Goal: Task Accomplishment & Management: Complete application form

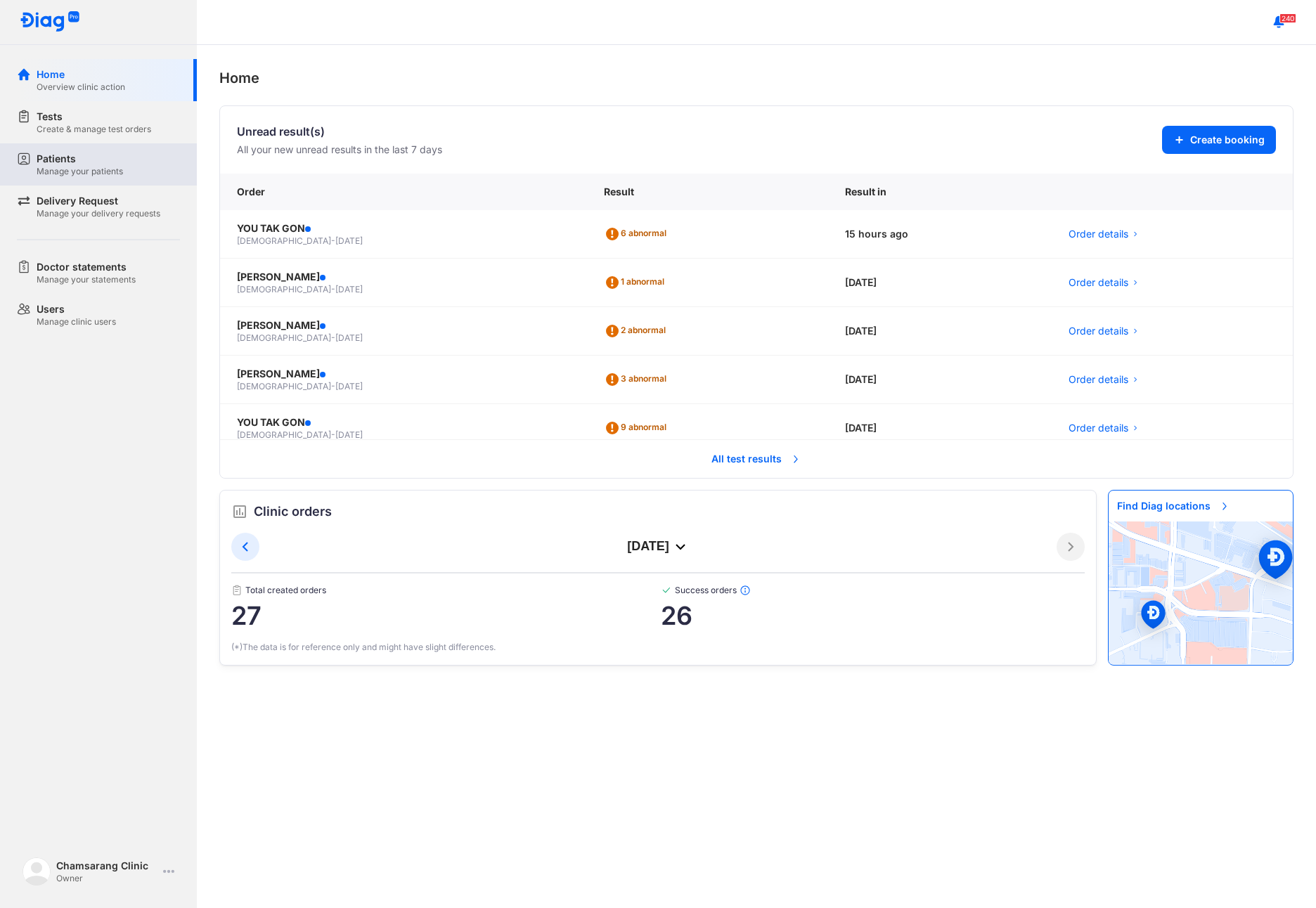
click at [70, 175] on div "Manage your patients" at bounding box center [80, 172] width 87 height 12
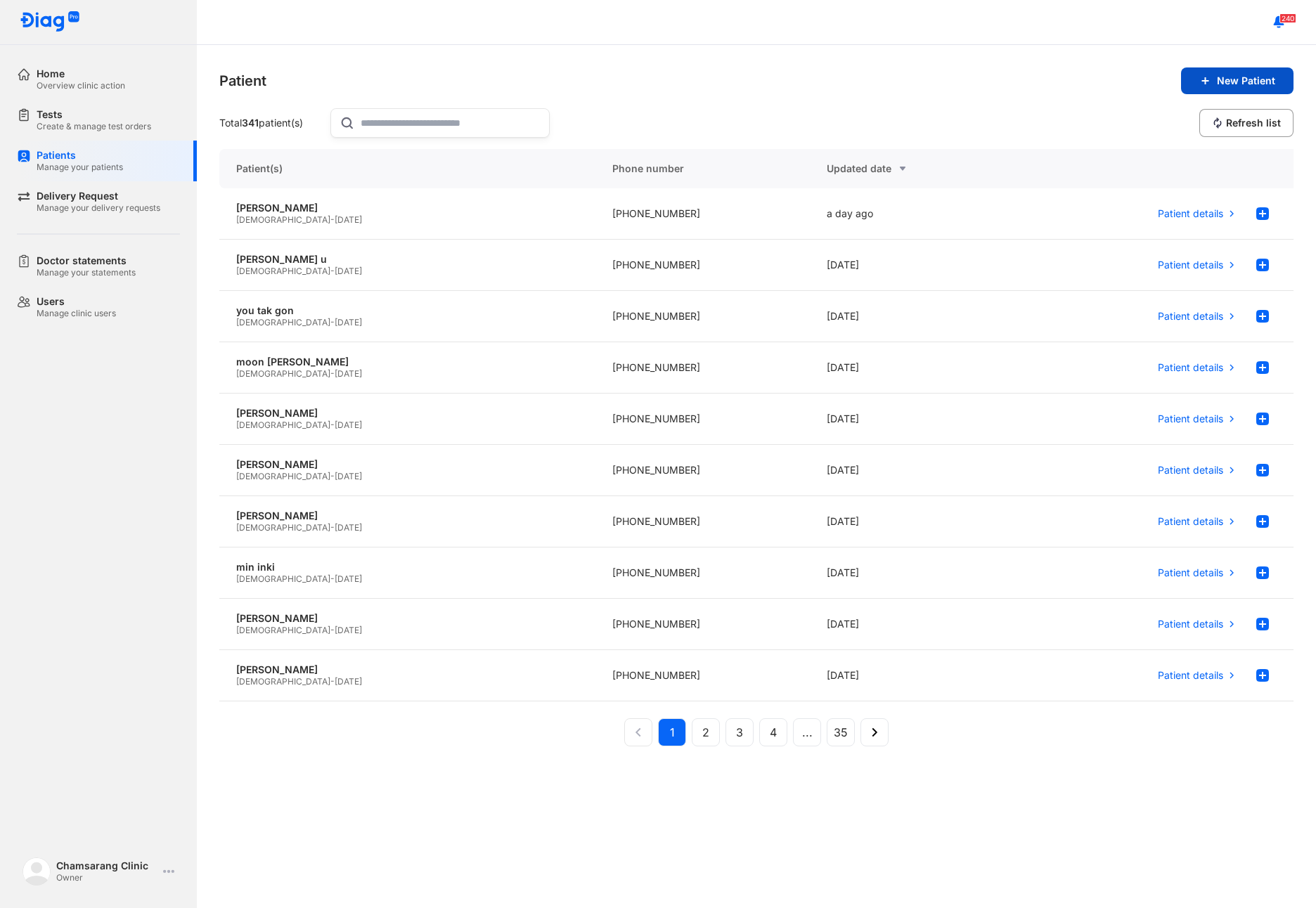
click at [1216, 87] on span "New Patient" at bounding box center [1245, 81] width 58 height 13
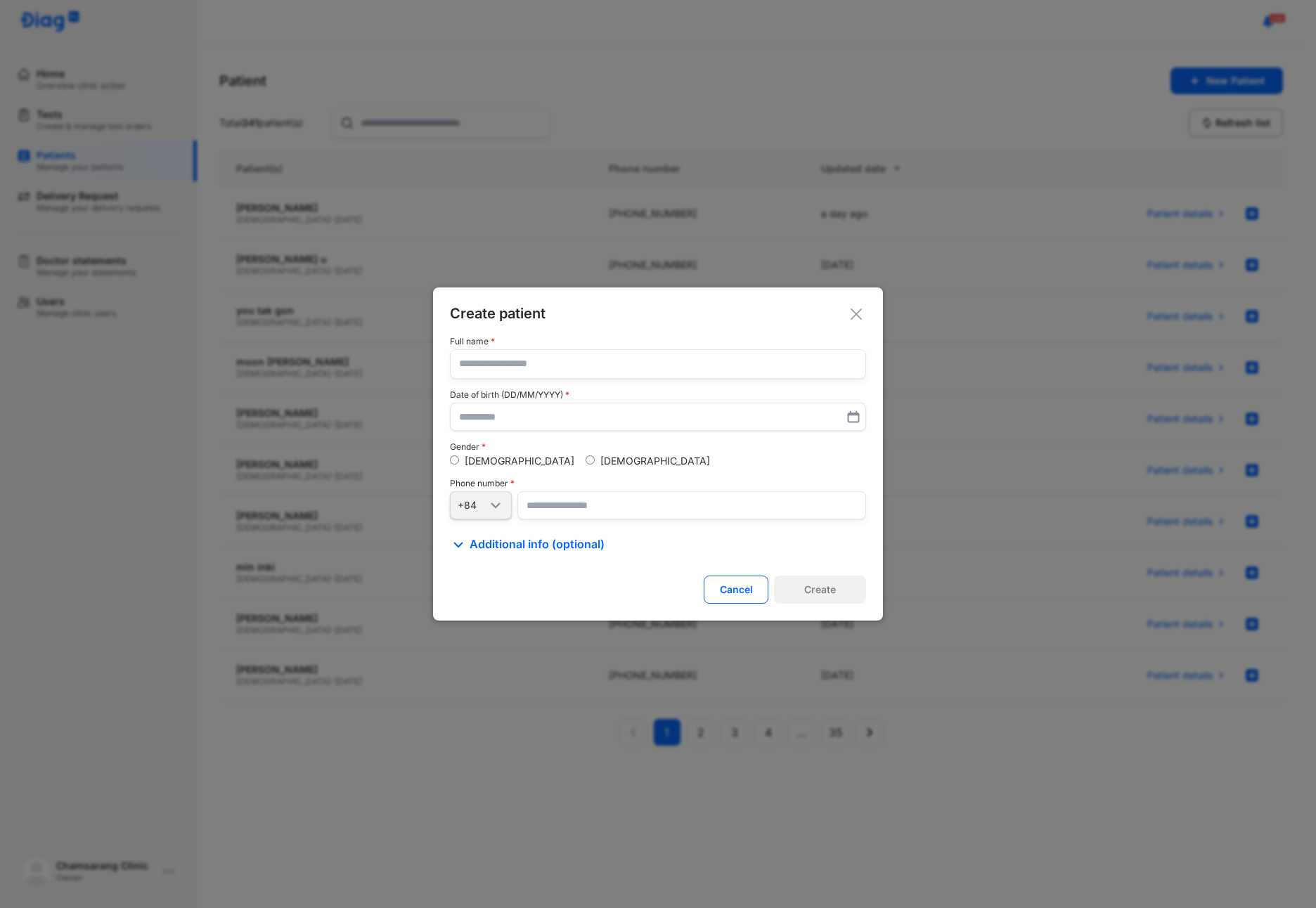
click at [556, 369] on input "text" at bounding box center [658, 363] width 398 height 28
type input "**********"
click at [542, 508] on input "number" at bounding box center [691, 505] width 348 height 28
type input "**********"
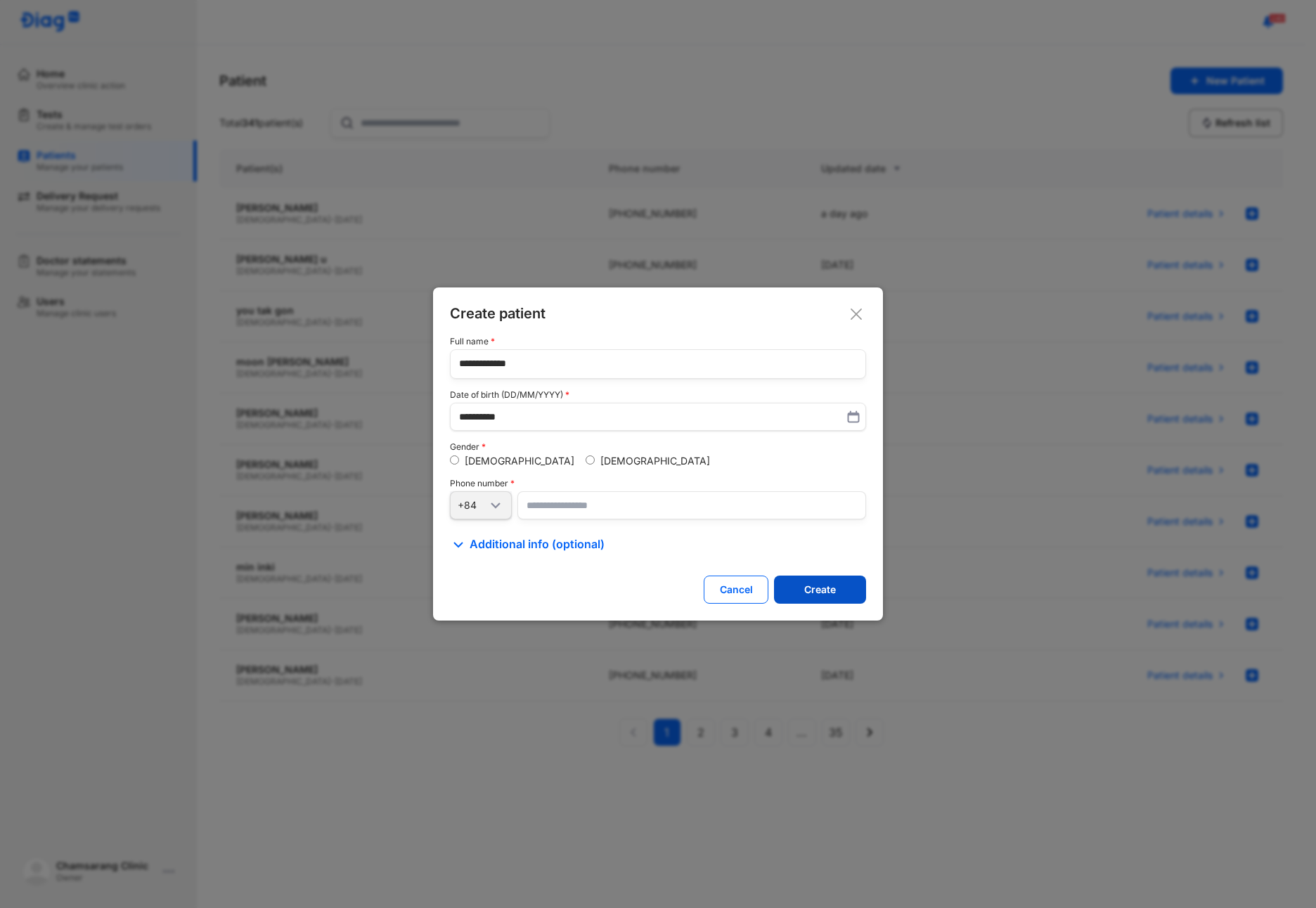
click at [812, 600] on button "Create" at bounding box center [820, 589] width 92 height 28
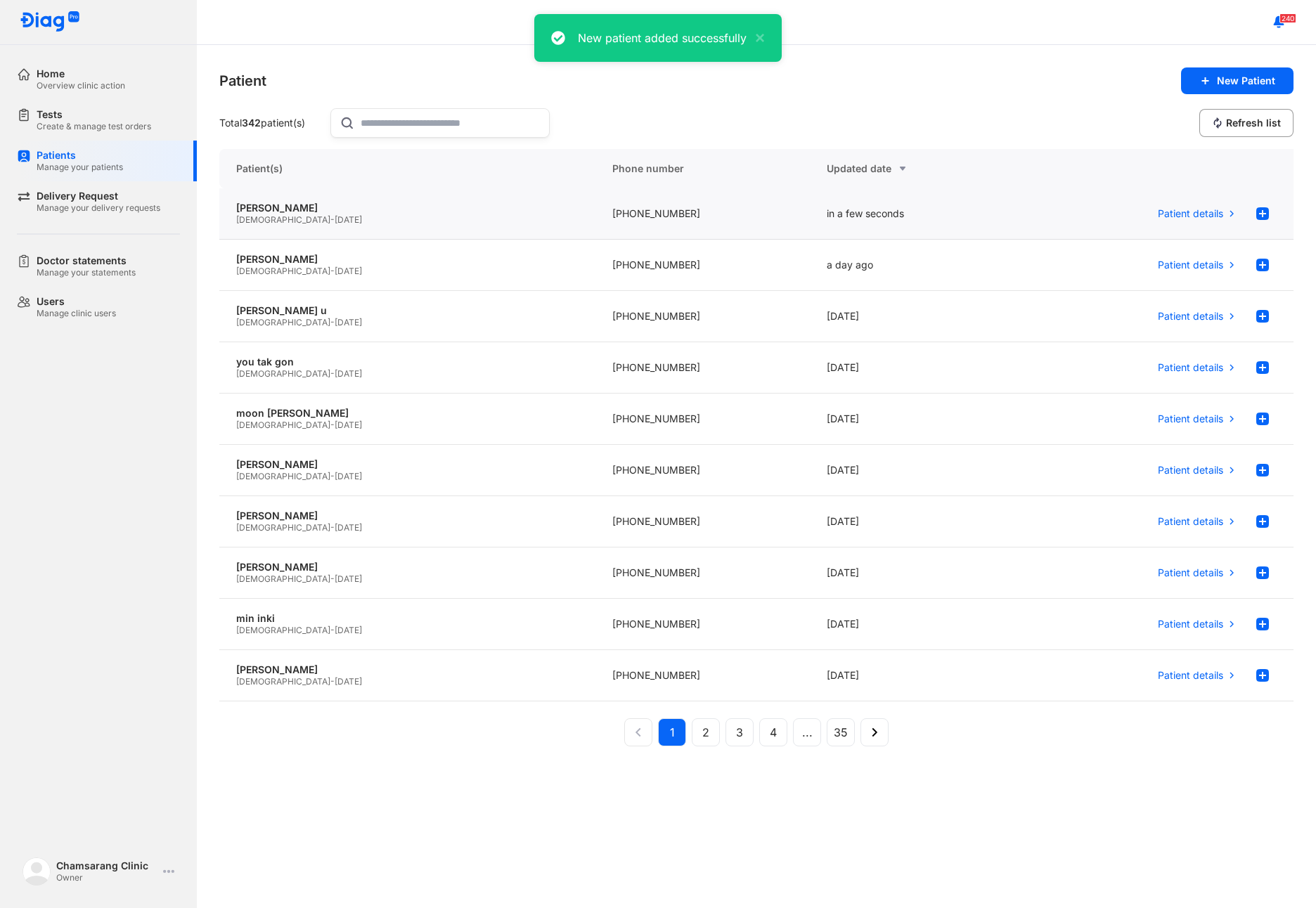
click at [314, 224] on div "[DEMOGRAPHIC_DATA] - [DATE]" at bounding box center [407, 220] width 343 height 12
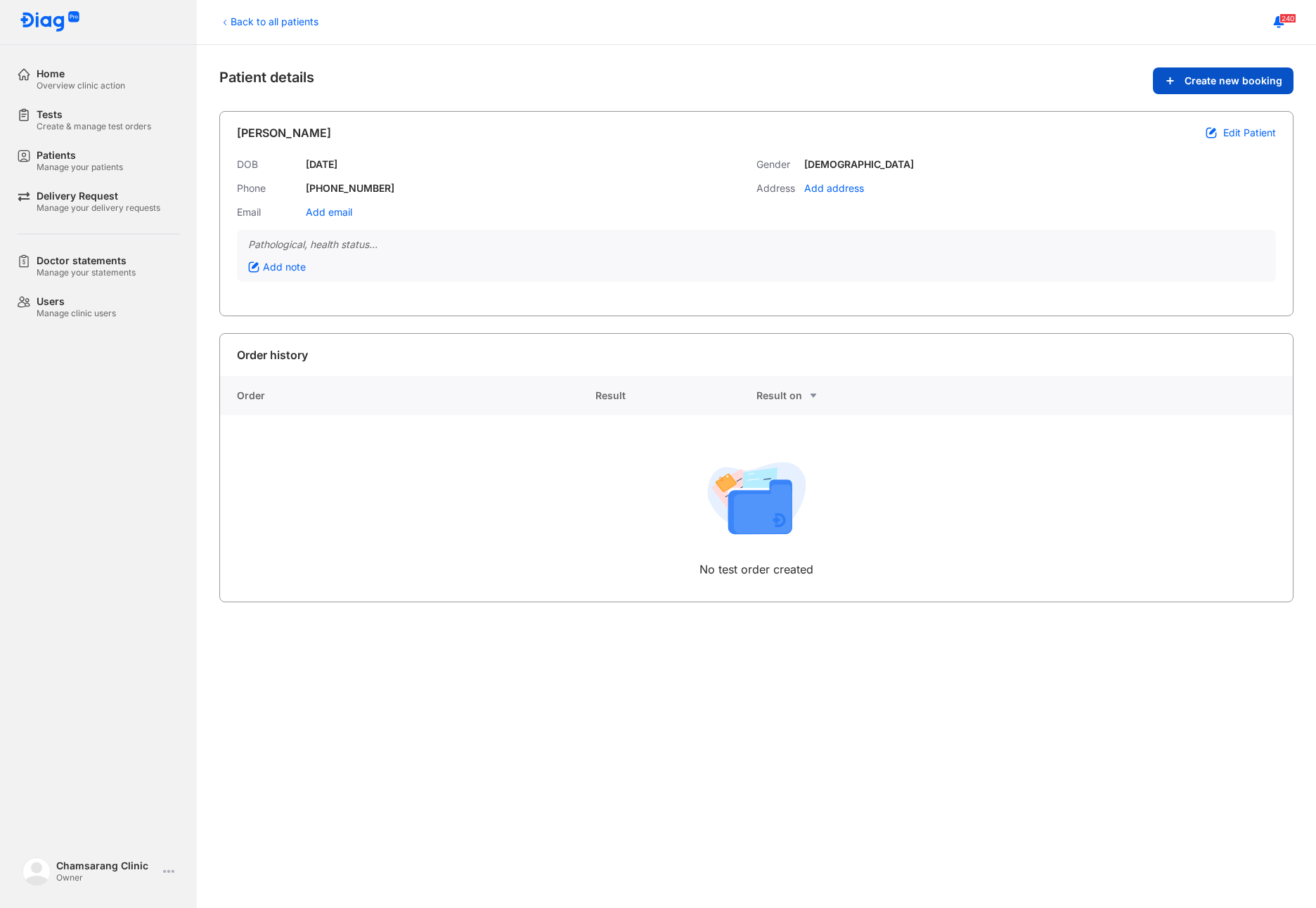
click at [1242, 87] on span "Create new booking" at bounding box center [1232, 81] width 97 height 13
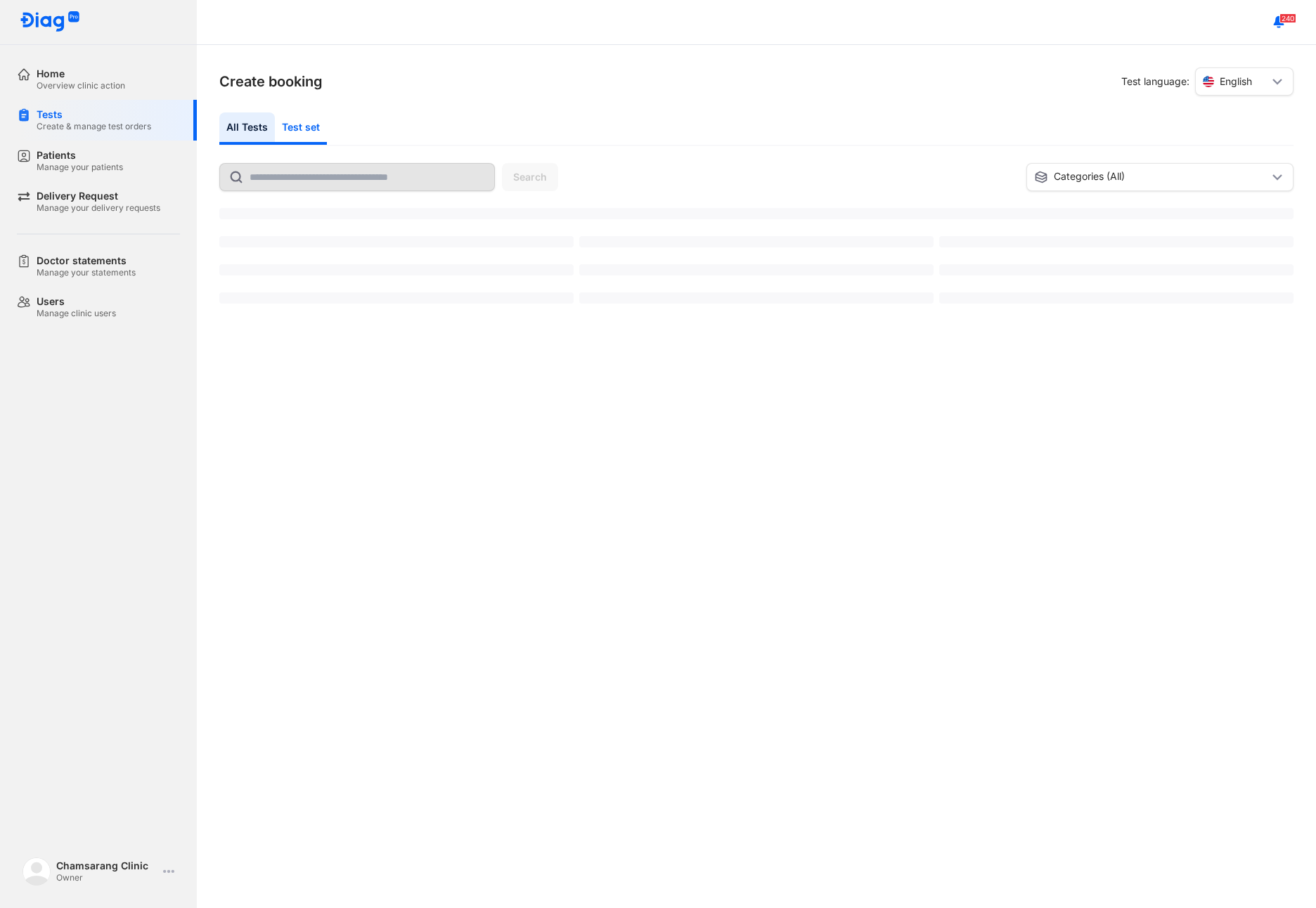
click at [307, 125] on div "Test set" at bounding box center [301, 128] width 52 height 32
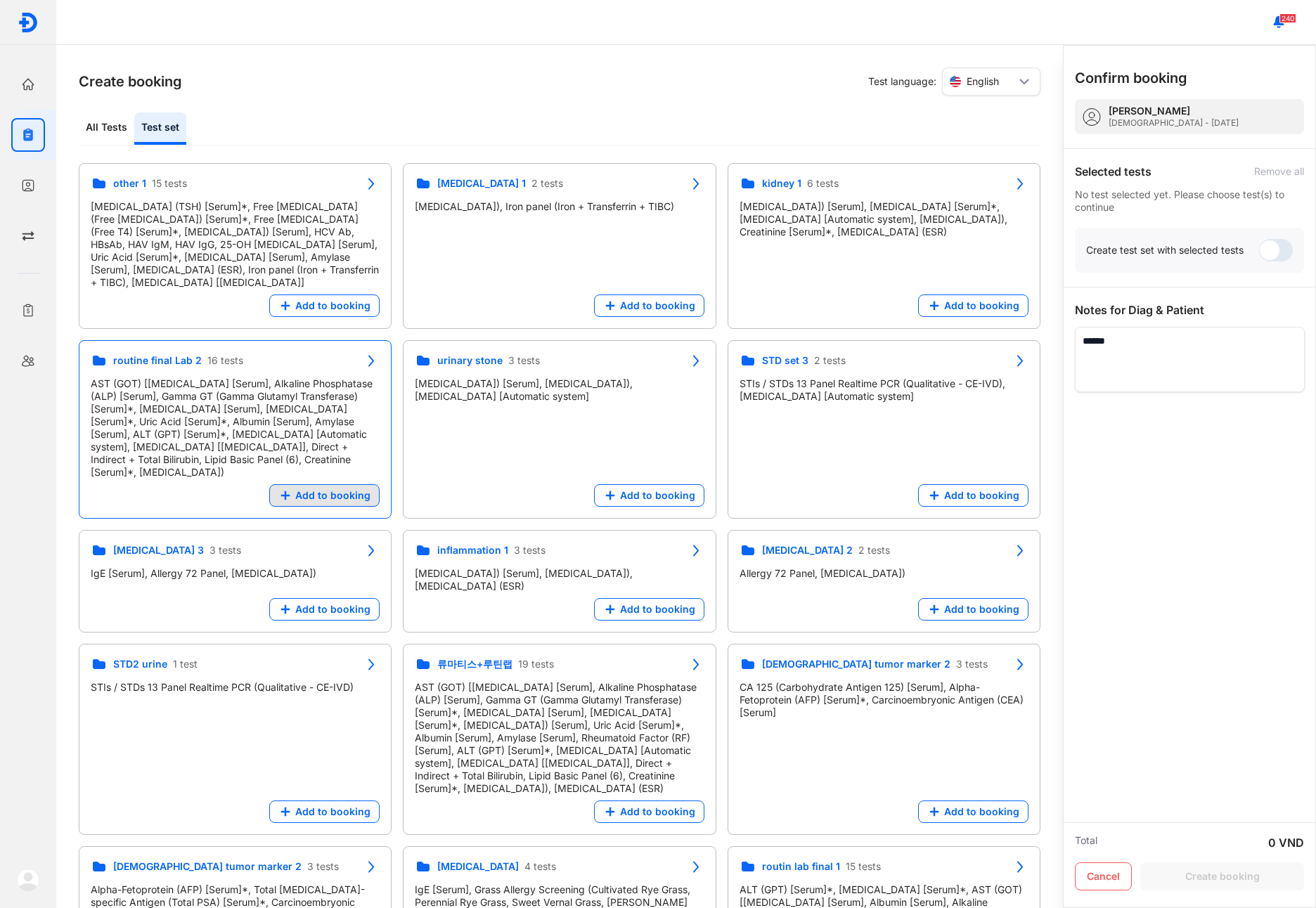
click at [333, 489] on span "Add to booking" at bounding box center [332, 495] width 75 height 13
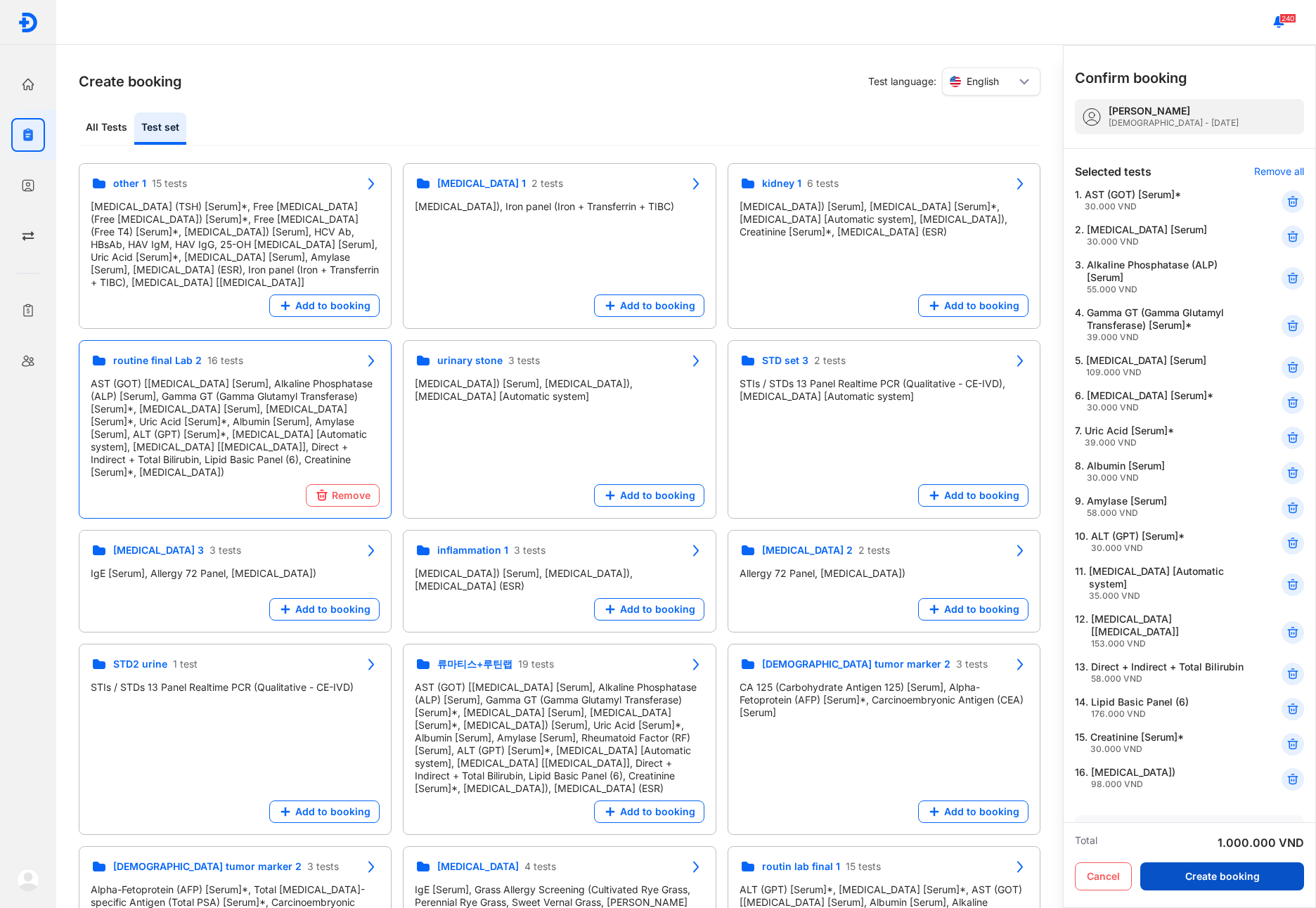
click at [1220, 873] on button "Create booking" at bounding box center [1222, 876] width 164 height 28
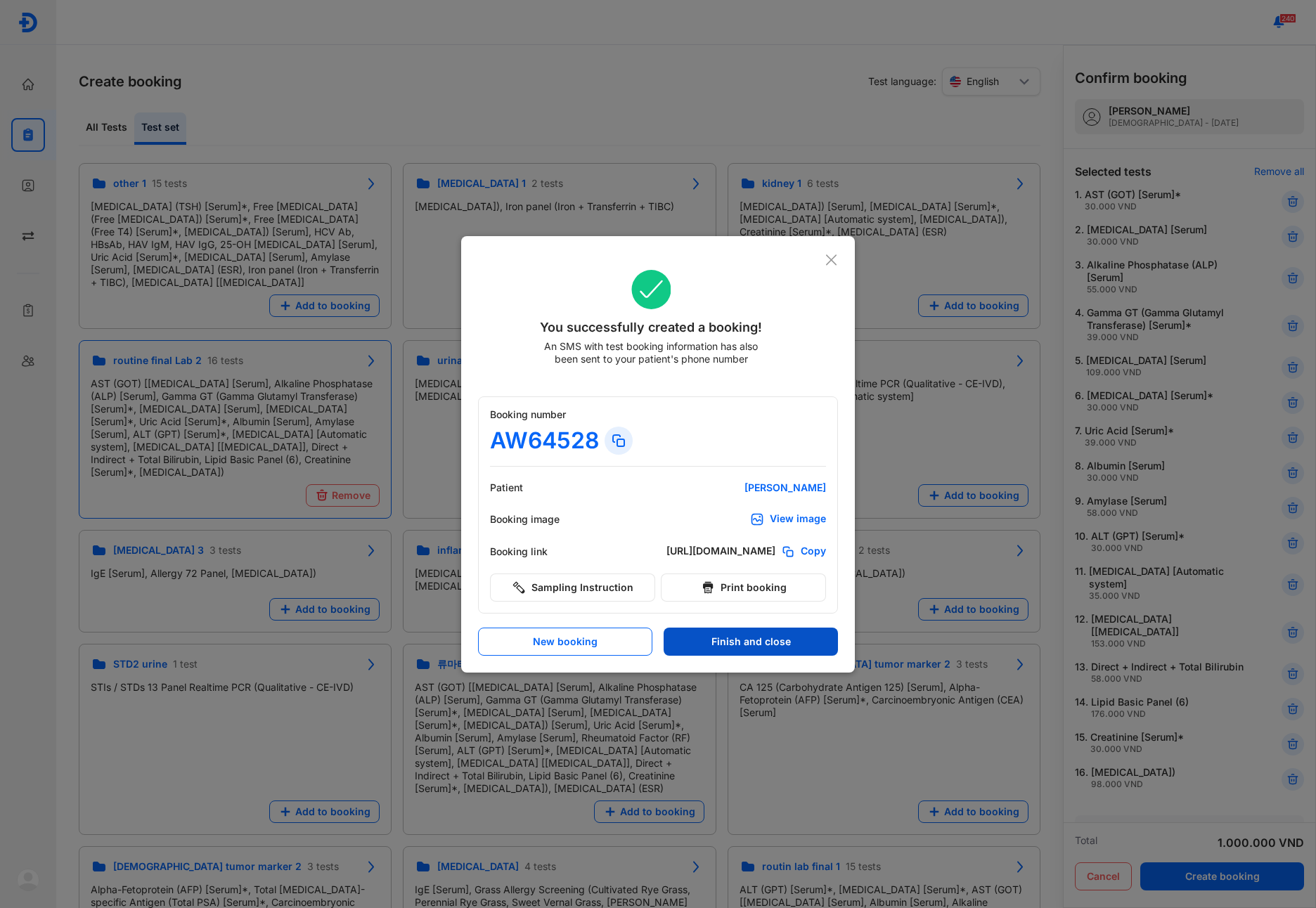
click at [699, 645] on button "Finish and close" at bounding box center [751, 641] width 175 height 28
